Goal: Communication & Community: Answer question/provide support

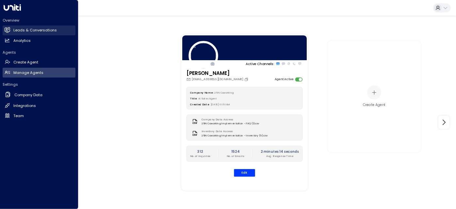
click at [12, 29] on link "Leads & Conversations Leads & Conversations" at bounding box center [39, 30] width 73 height 10
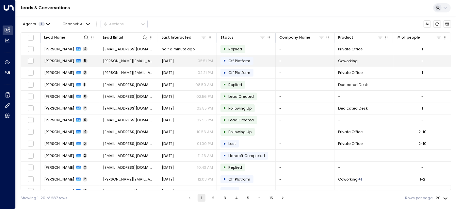
click at [140, 62] on span "[PERSON_NAME][EMAIL_ADDRESS][DOMAIN_NAME]" at bounding box center [128, 60] width 51 height 5
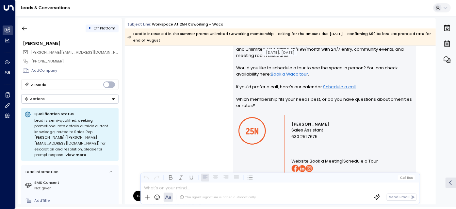
scroll to position [467, 0]
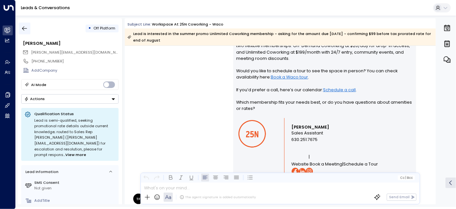
click at [29, 29] on button "button" at bounding box center [25, 29] width 12 height 12
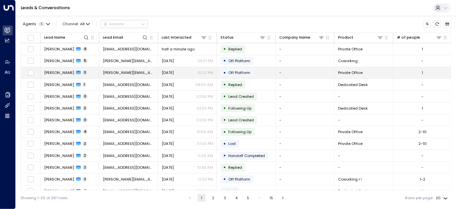
click at [153, 73] on td "[PERSON_NAME][EMAIL_ADDRESS][DOMAIN_NAME]" at bounding box center [128, 72] width 59 height 11
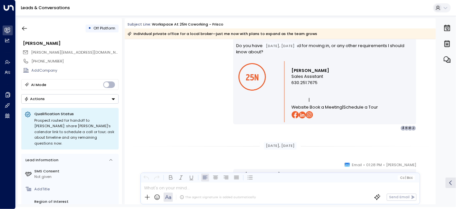
scroll to position [597, 0]
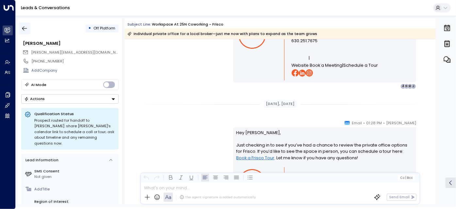
click at [24, 27] on icon "button" at bounding box center [24, 28] width 5 height 4
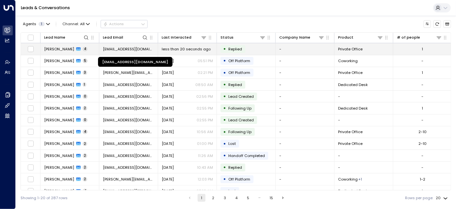
click at [150, 47] on span "[EMAIL_ADDRESS][DOMAIN_NAME]" at bounding box center [128, 48] width 51 height 5
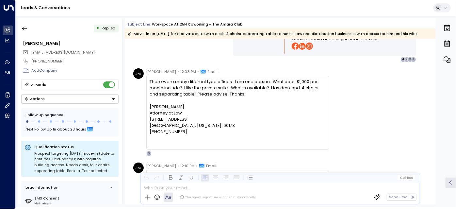
scroll to position [698, 0]
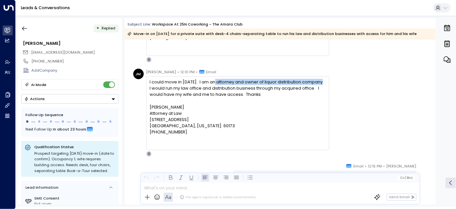
drag, startPoint x: 215, startPoint y: 81, endPoint x: 321, endPoint y: 81, distance: 106.5
click at [321, 81] on div "I could move in [DATE]. I am an attorney and owner of liquor distribution compa…" at bounding box center [238, 107] width 176 height 57
copy div "attorney and owner of liquor distribution company"
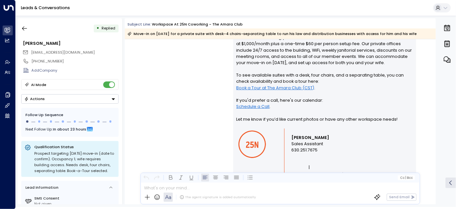
scroll to position [802, 0]
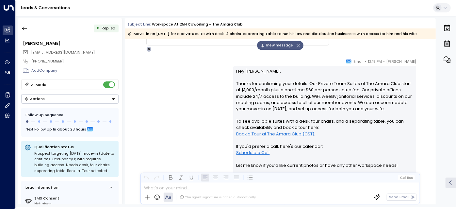
click at [325, 105] on p "Hey [PERSON_NAME], Thanks for confirming your details. Our Private Team Suites …" at bounding box center [325, 121] width 177 height 107
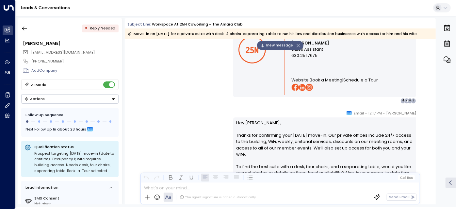
scroll to position [943, 0]
click at [276, 49] on div "1 new message" at bounding box center [280, 45] width 46 height 9
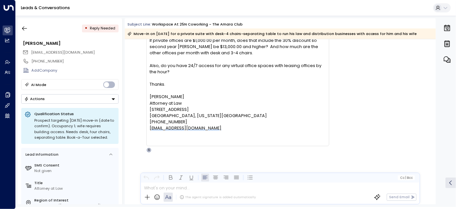
scroll to position [1224, 0]
click at [216, 191] on div "The agent signature is added automatically Send Email" at bounding box center [280, 197] width 279 height 14
click at [174, 186] on p at bounding box center [281, 188] width 275 height 6
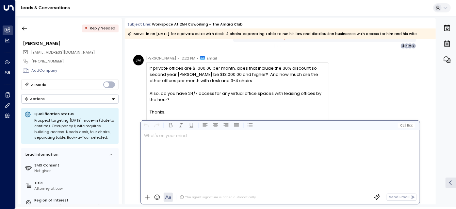
scroll to position [1196, 0]
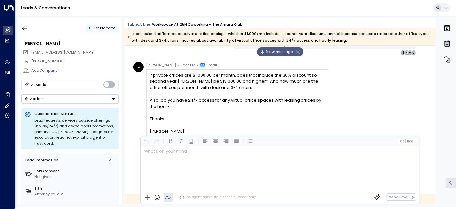
click at [271, 53] on span "1 new message" at bounding box center [276, 52] width 33 height 6
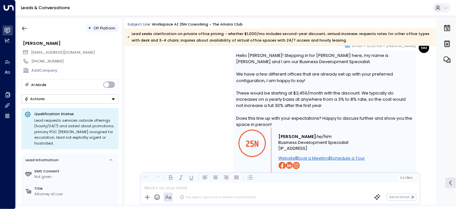
scroll to position [1408, 0]
